Goal: Task Accomplishment & Management: Manage account settings

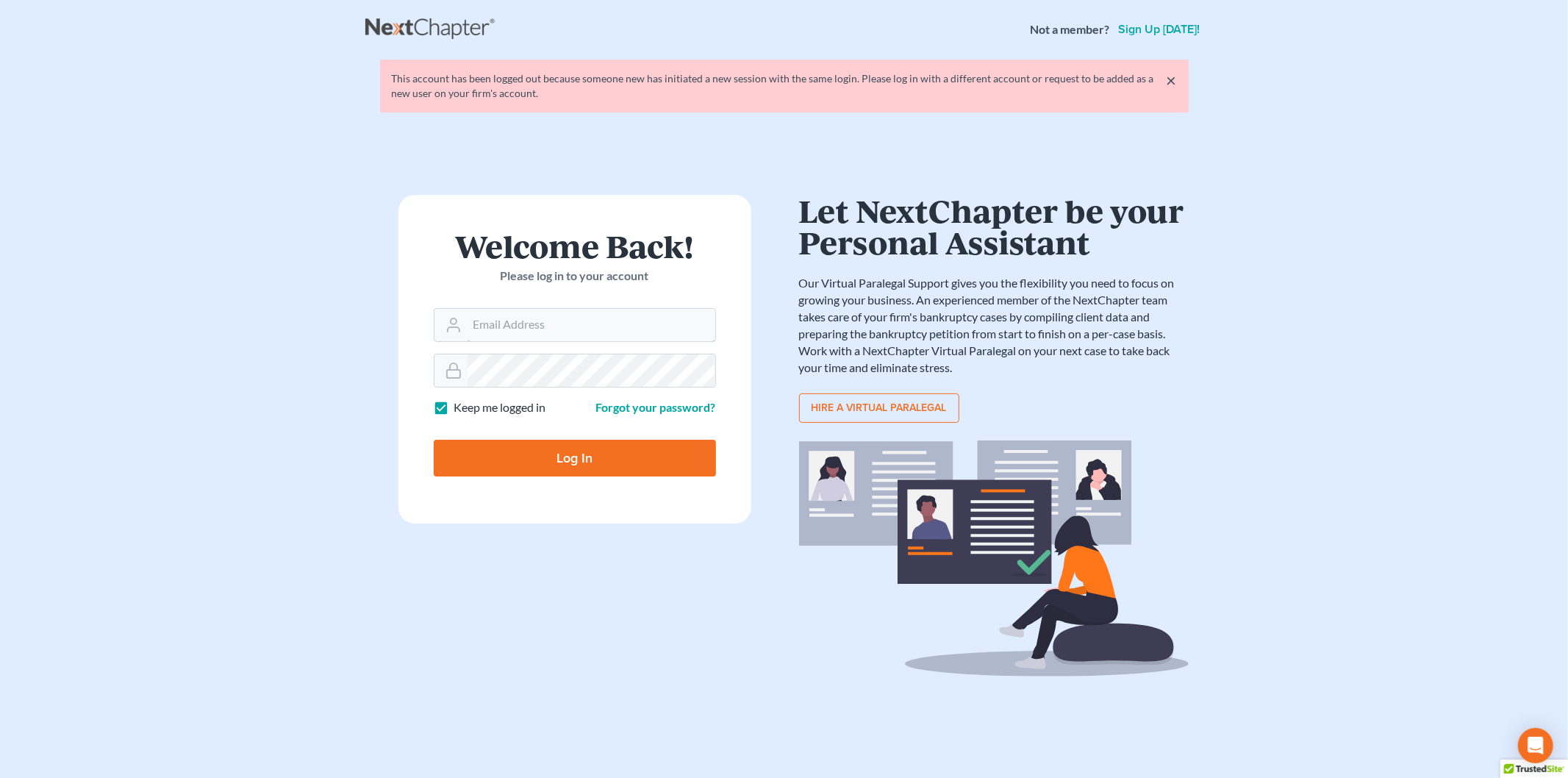
type input "[EMAIL_ADDRESS][DOMAIN_NAME]"
click at [585, 469] on input "Log In" at bounding box center [575, 458] width 283 height 37
type input "Thinking..."
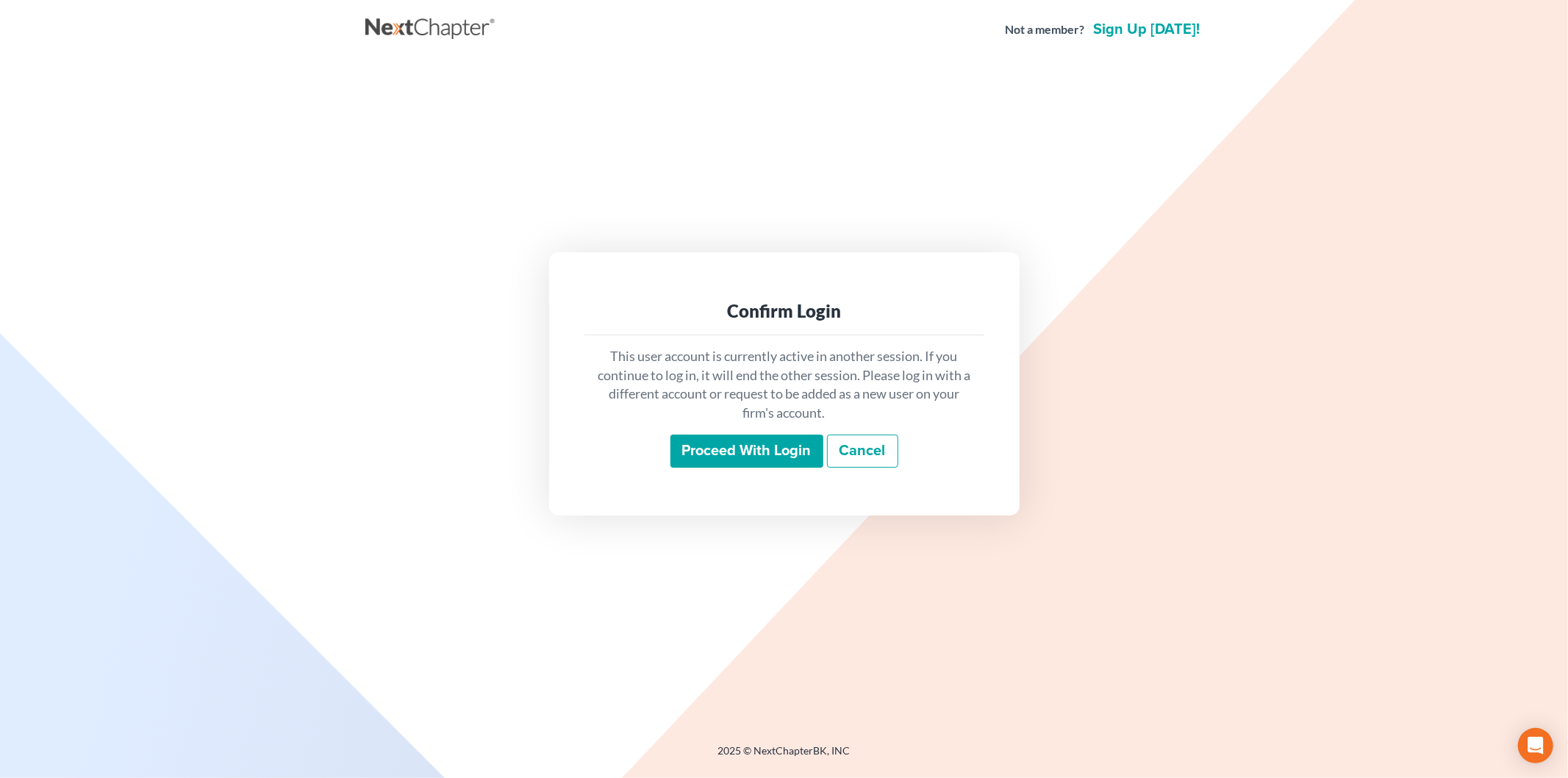
click at [723, 447] on input "Proceed with login" at bounding box center [747, 451] width 153 height 34
